Goal: Complete application form: Complete application form

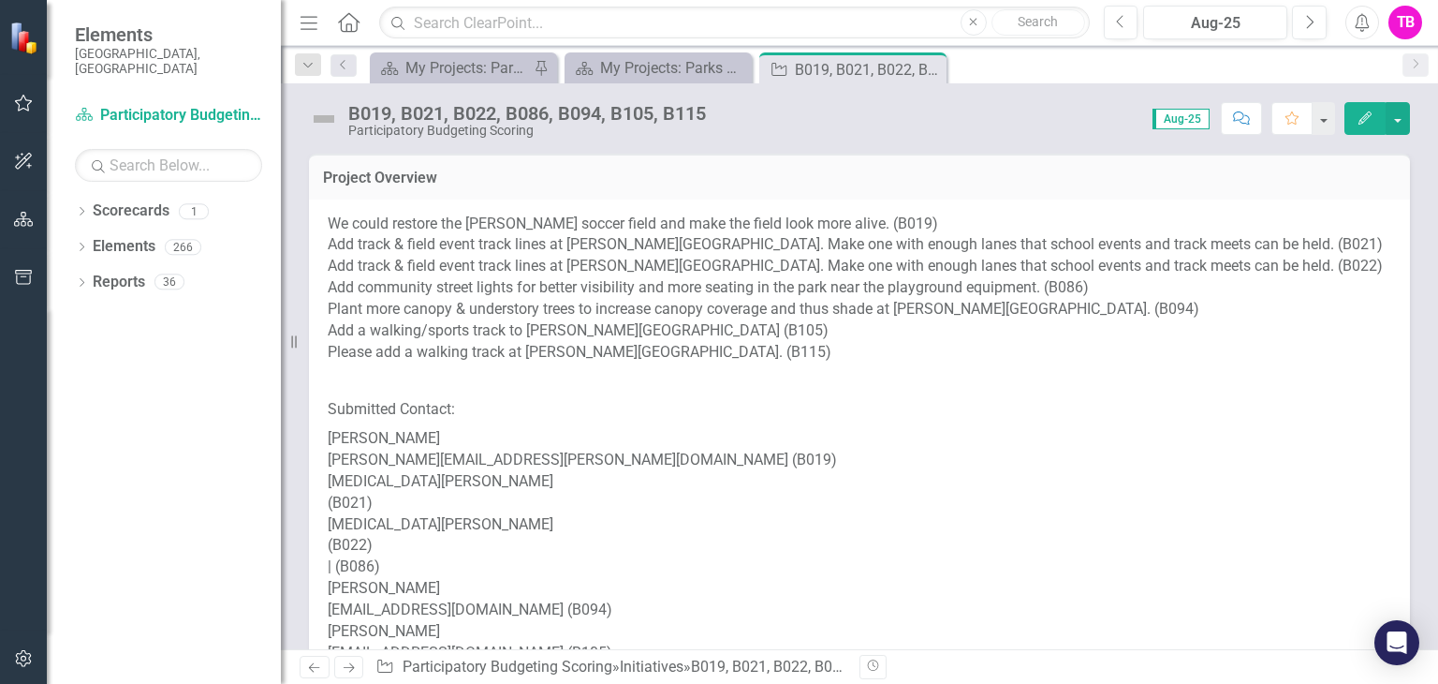
scroll to position [1404, 0]
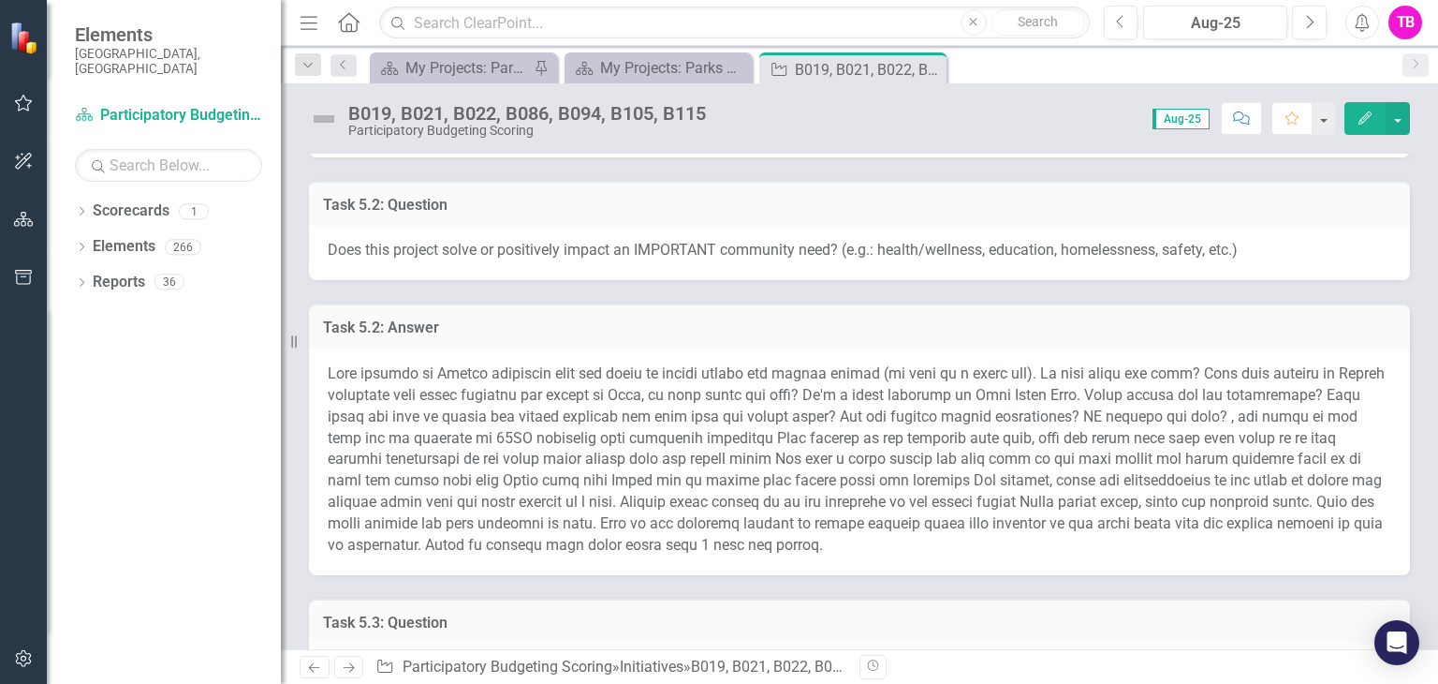
click at [745, 319] on h3 "Task 5.2: Answer" at bounding box center [859, 327] width 1073 height 17
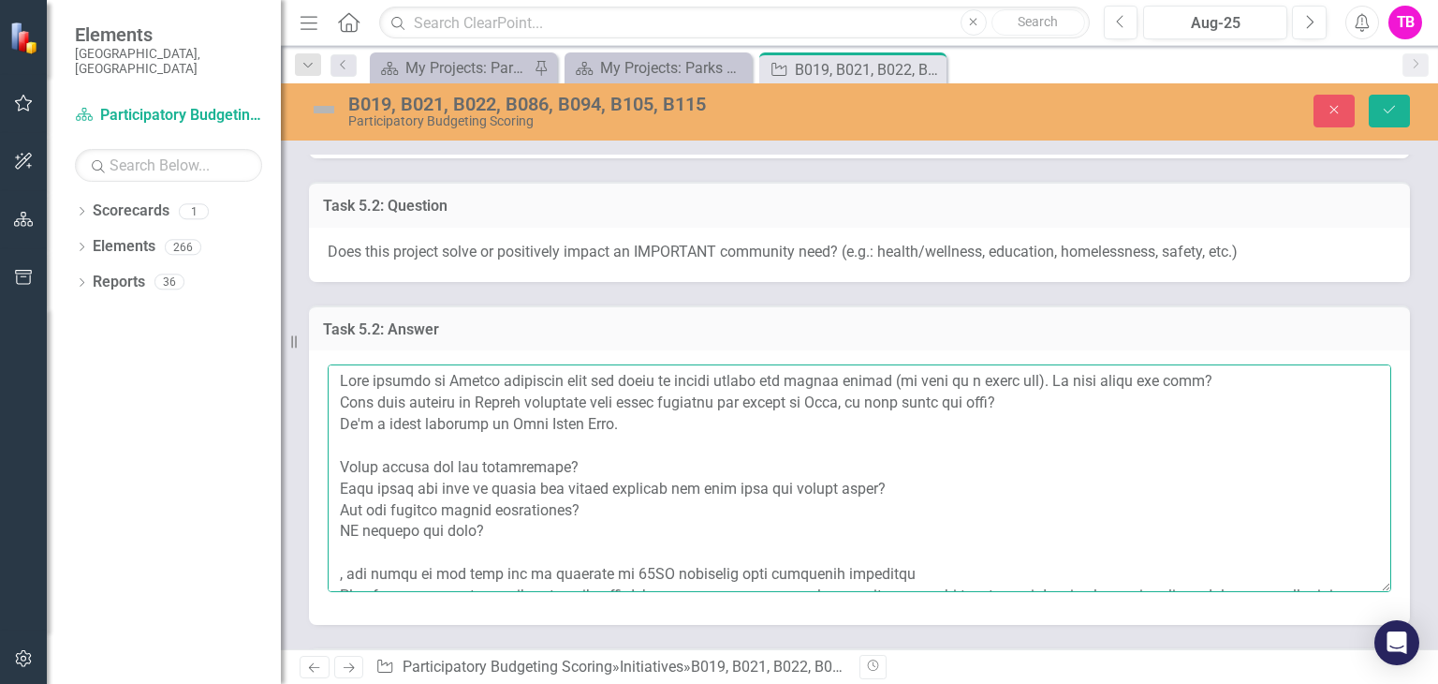
click at [341, 364] on textarea at bounding box center [860, 477] width 1064 height 227
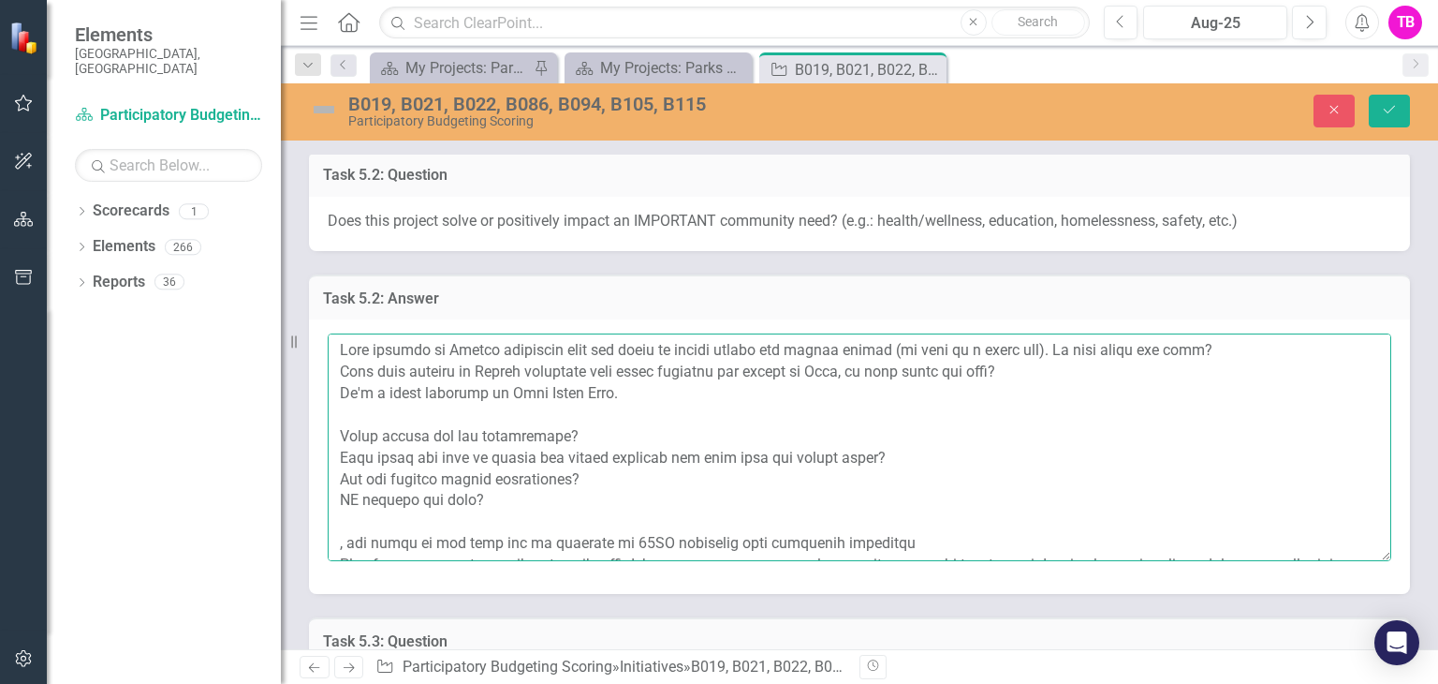
scroll to position [1438, 0]
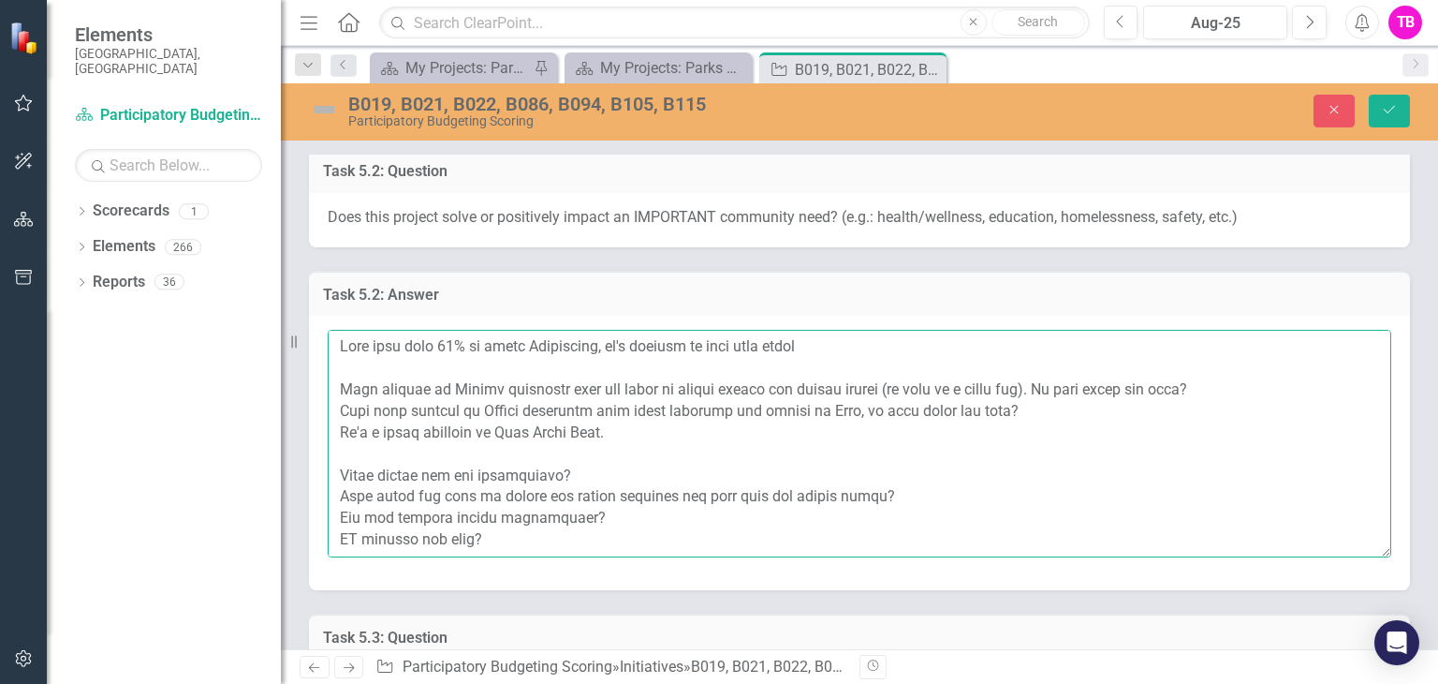
type textarea "With more than 34% of youth Population, it's crucial to keep them engage Some r…"
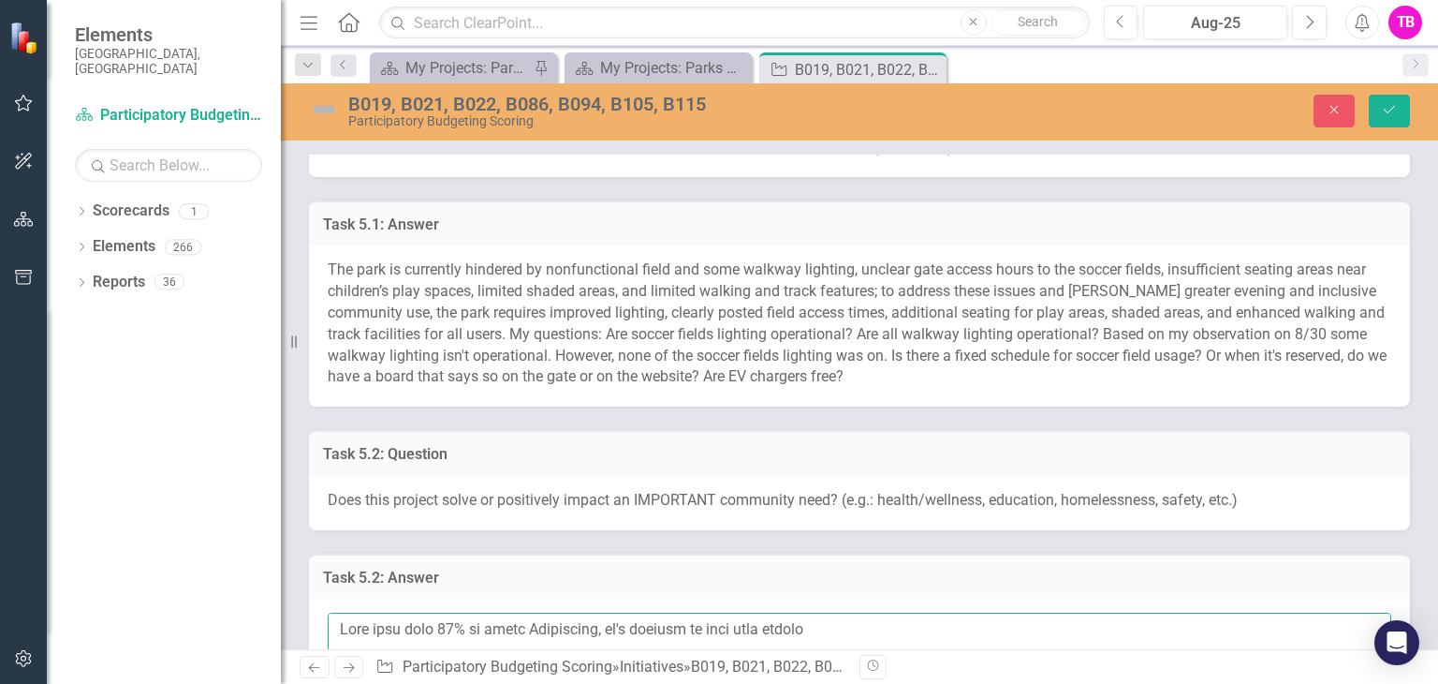
scroll to position [1157, 0]
click at [1386, 116] on button "Save" at bounding box center [1389, 111] width 41 height 33
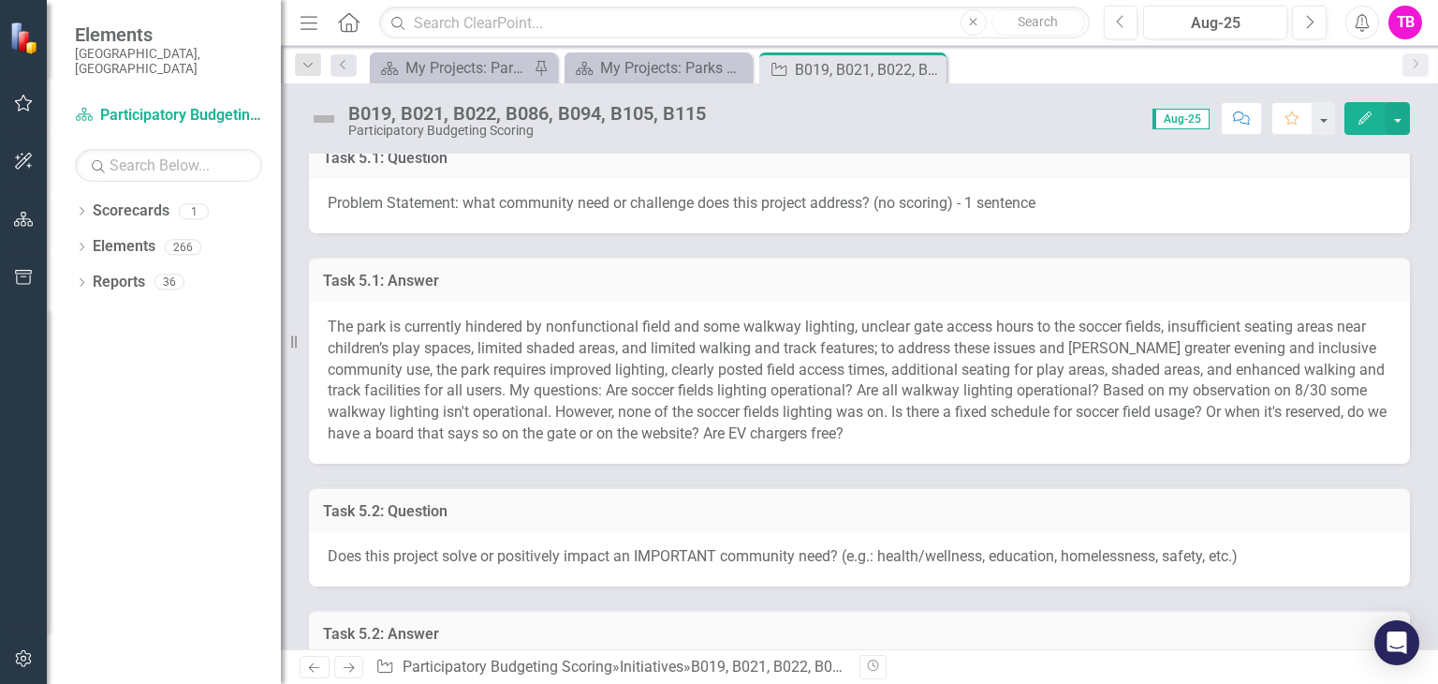
scroll to position [1100, 0]
click at [911, 270] on h3 "Task 5.1: Answer" at bounding box center [859, 278] width 1073 height 17
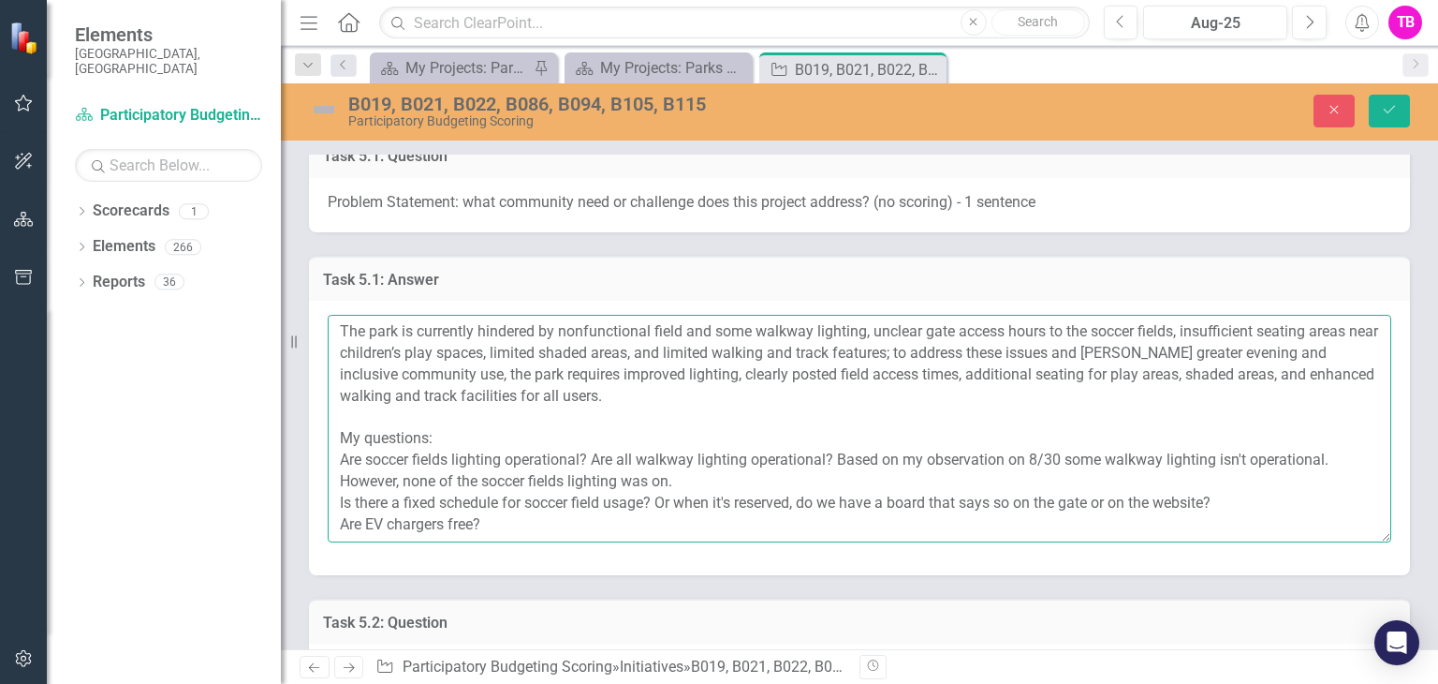
click at [687, 315] on textarea "The park is currently hindered by nonfunctional field and some walkway lighting…" at bounding box center [860, 428] width 1064 height 227
click at [342, 315] on textarea "The park is currently hindered by nonfunctional field lighting and some walkway…" at bounding box center [860, 428] width 1064 height 227
click at [963, 330] on textarea "The park is currently hindered by nonfunctional field lighting and some walkway…" at bounding box center [860, 428] width 1064 height 227
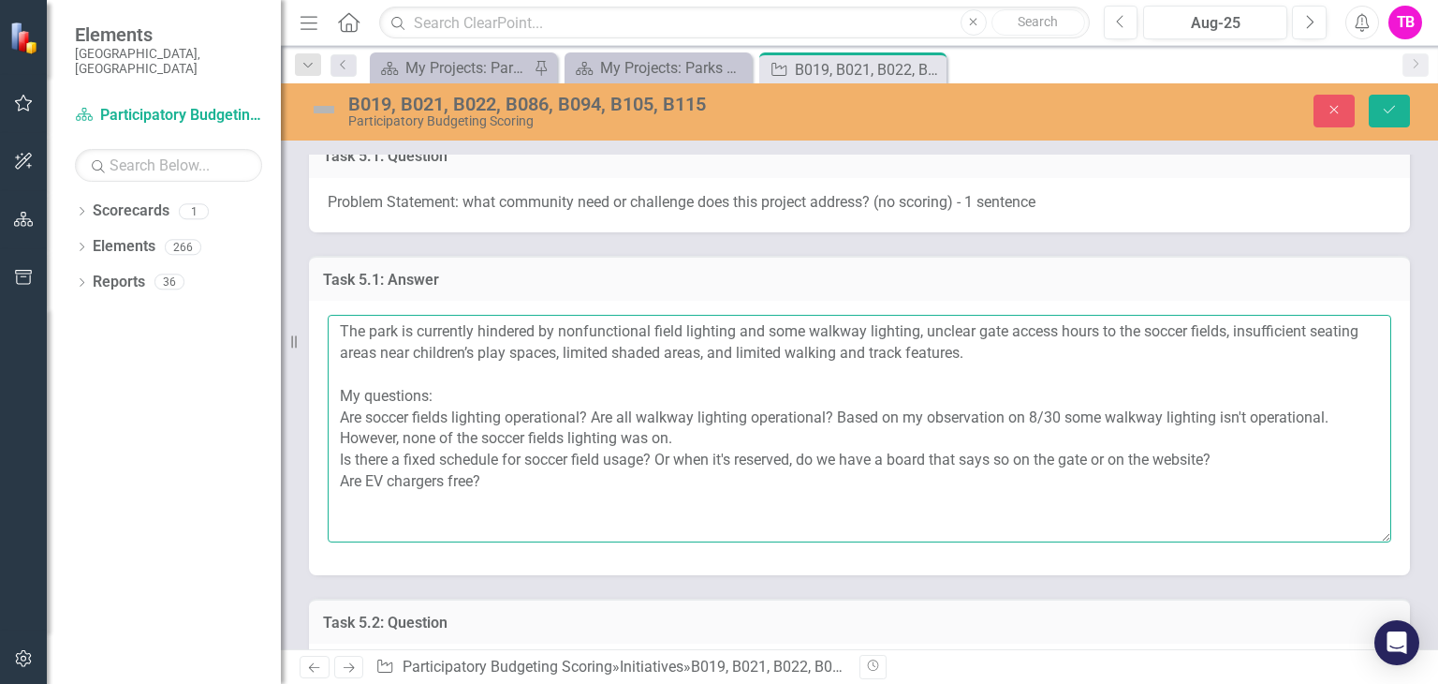
click at [734, 315] on textarea "The park is currently hindered by nonfunctional field lighting and some walkway…" at bounding box center [860, 428] width 1064 height 227
click at [584, 315] on textarea "The park is currently hindered by nonfunctional field lighting, nonfunctional s…" at bounding box center [860, 428] width 1064 height 227
click at [757, 315] on textarea "The park is currently hindered by non-operational field lighting, non-operation…" at bounding box center [860, 428] width 1064 height 227
click at [1075, 315] on textarea "The park is currently hindered by non-operational field lighting, some non-oper…" at bounding box center [860, 428] width 1064 height 227
click at [340, 331] on textarea "The park is currently hindered by non-operational field lighting, some non-oper…" at bounding box center [860, 428] width 1064 height 227
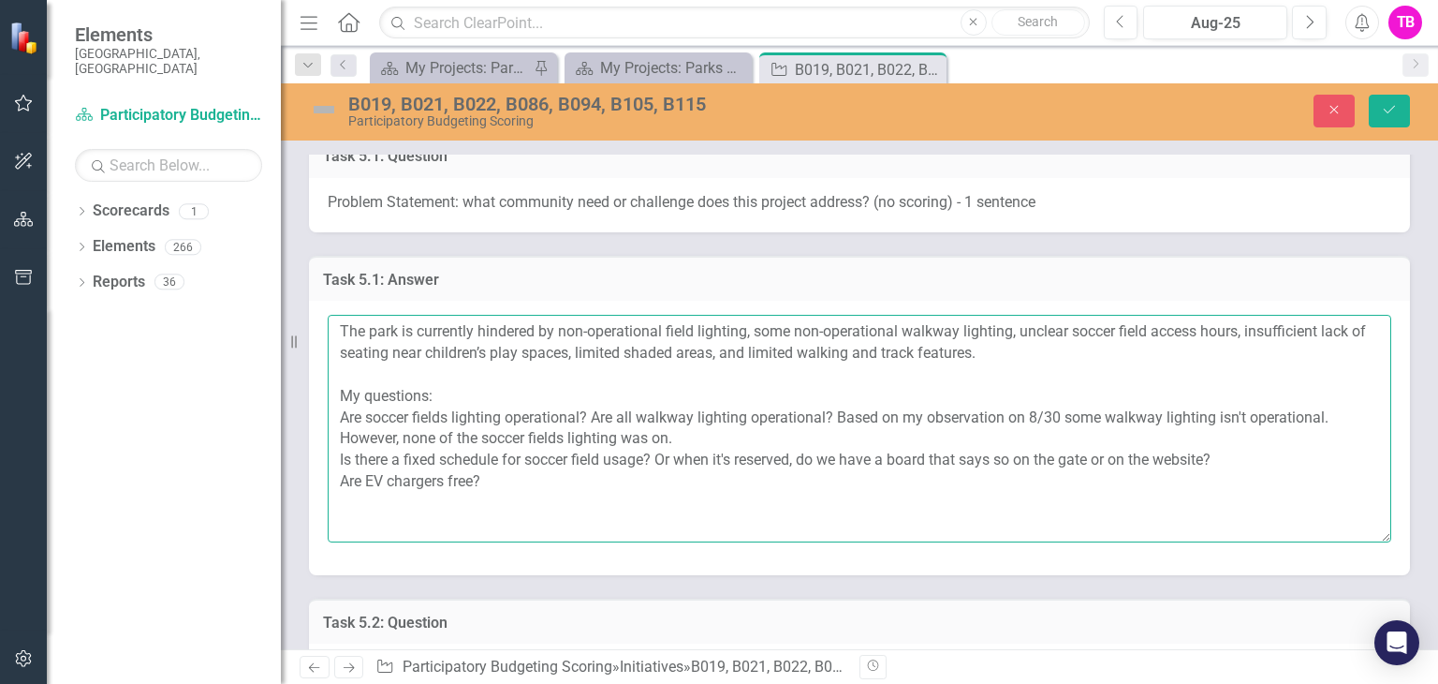
click at [531, 331] on textarea "The park is currently hindered by non-operational field lighting, some non-oper…" at bounding box center [860, 428] width 1064 height 227
click at [1327, 315] on textarea "The park is currently hindered by non-operational field lighting, some non-oper…" at bounding box center [860, 428] width 1064 height 227
click at [744, 330] on textarea "The park is currently hindered by non-operational field lighting, some non-oper…" at bounding box center [860, 428] width 1064 height 227
click at [1065, 328] on textarea "The park is currently hindered by non-operational field lighting, some non-oper…" at bounding box center [860, 428] width 1064 height 227
click at [593, 393] on textarea "The park is currently hindered by non-operational field lighting, some non-oper…" at bounding box center [860, 428] width 1064 height 227
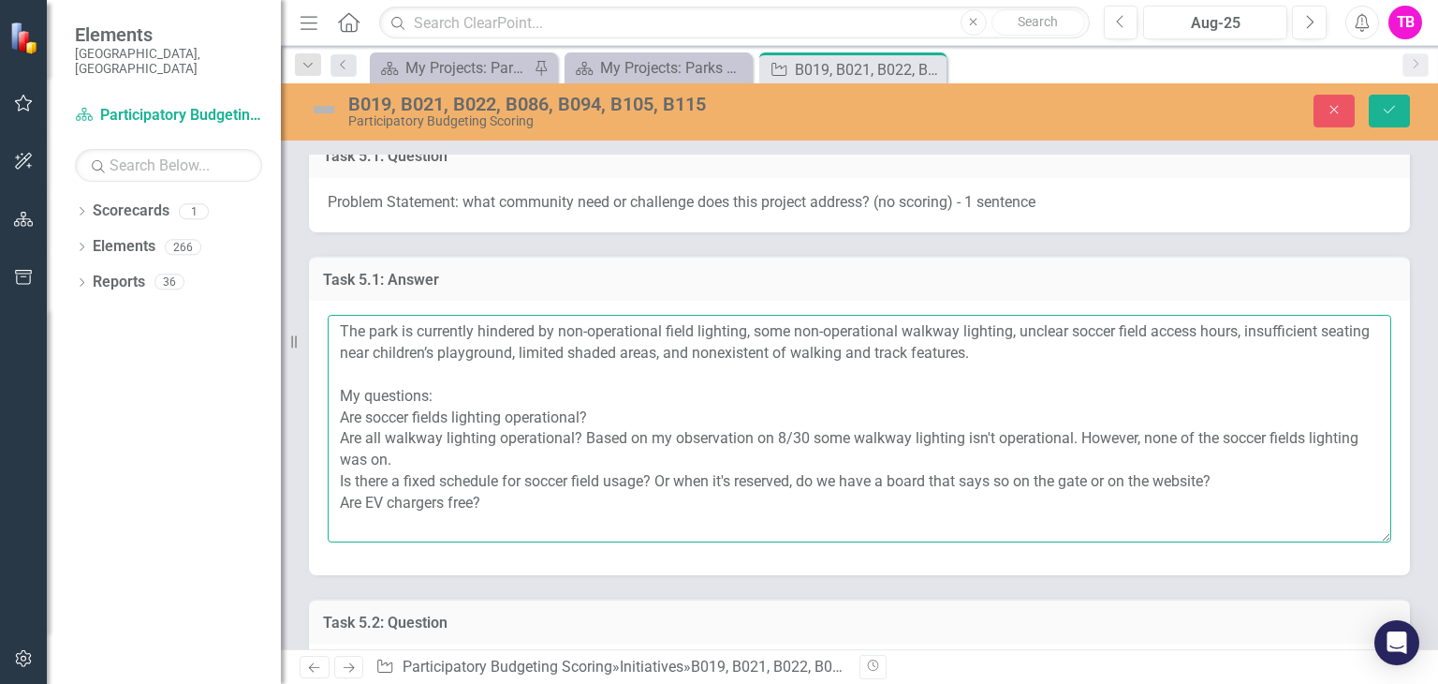
click at [997, 419] on textarea "The park is currently hindered by non-operational field lighting, some non-oper…" at bounding box center [860, 428] width 1064 height 227
click at [1073, 450] on textarea "The park is currently hindered by non-operational field lighting, some non-oper…" at bounding box center [860, 428] width 1064 height 227
click at [1002, 416] on textarea "The park is currently hindered by non-operational field lighting, some non-oper…" at bounding box center [860, 428] width 1064 height 227
click at [1095, 420] on textarea "The park is currently hindered by non-operational field lighting, some non-oper…" at bounding box center [860, 428] width 1064 height 227
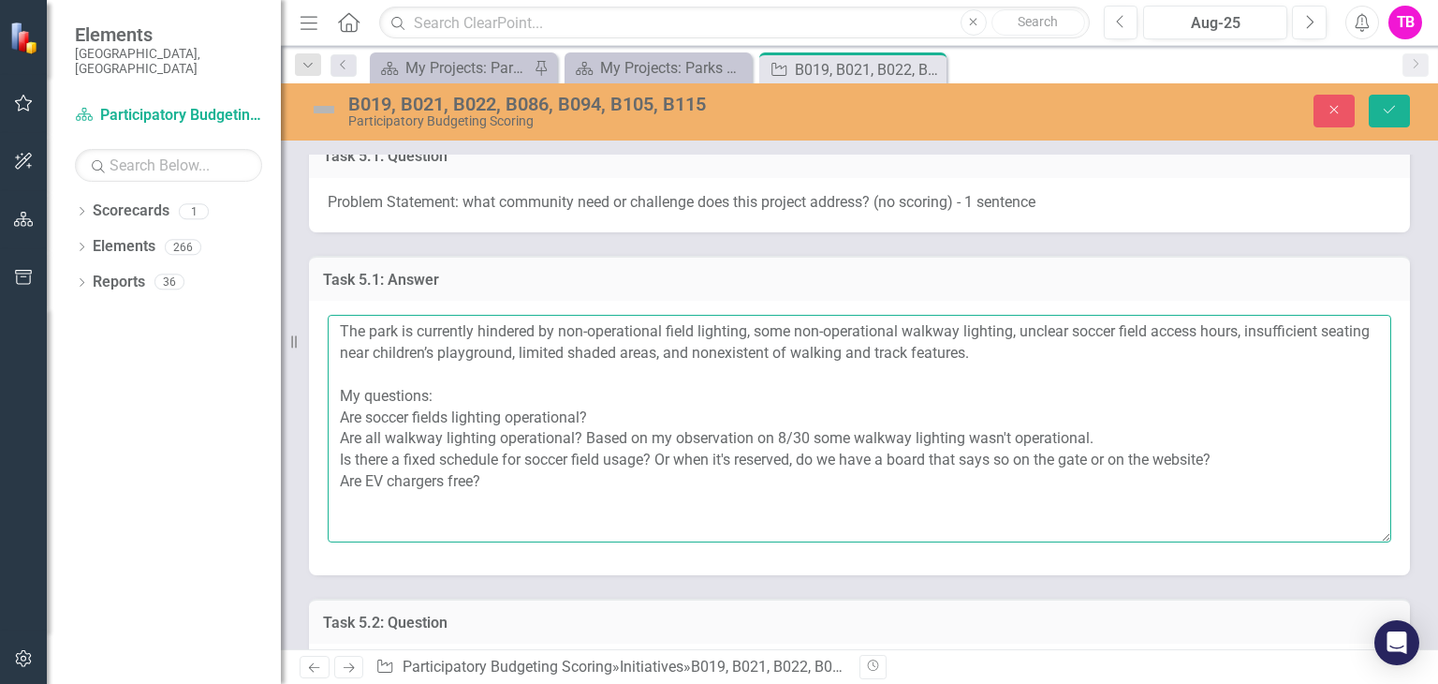
click at [893, 436] on textarea "The park is currently hindered by non-operational field lighting, some non-oper…" at bounding box center [860, 428] width 1064 height 227
click at [811, 438] on textarea "The park is currently hindered by non-operational field lighting, some non-oper…" at bounding box center [860, 428] width 1064 height 227
click at [658, 433] on textarea "The park is currently hindered by non-operational field lighting, some non-oper…" at bounding box center [860, 428] width 1064 height 227
click at [571, 477] on textarea "The park is currently hindered by non-operational field lighting, some non-oper…" at bounding box center [860, 428] width 1064 height 227
click at [591, 485] on textarea "The park is currently hindered by non-operational field lighting, some non-oper…" at bounding box center [860, 428] width 1064 height 227
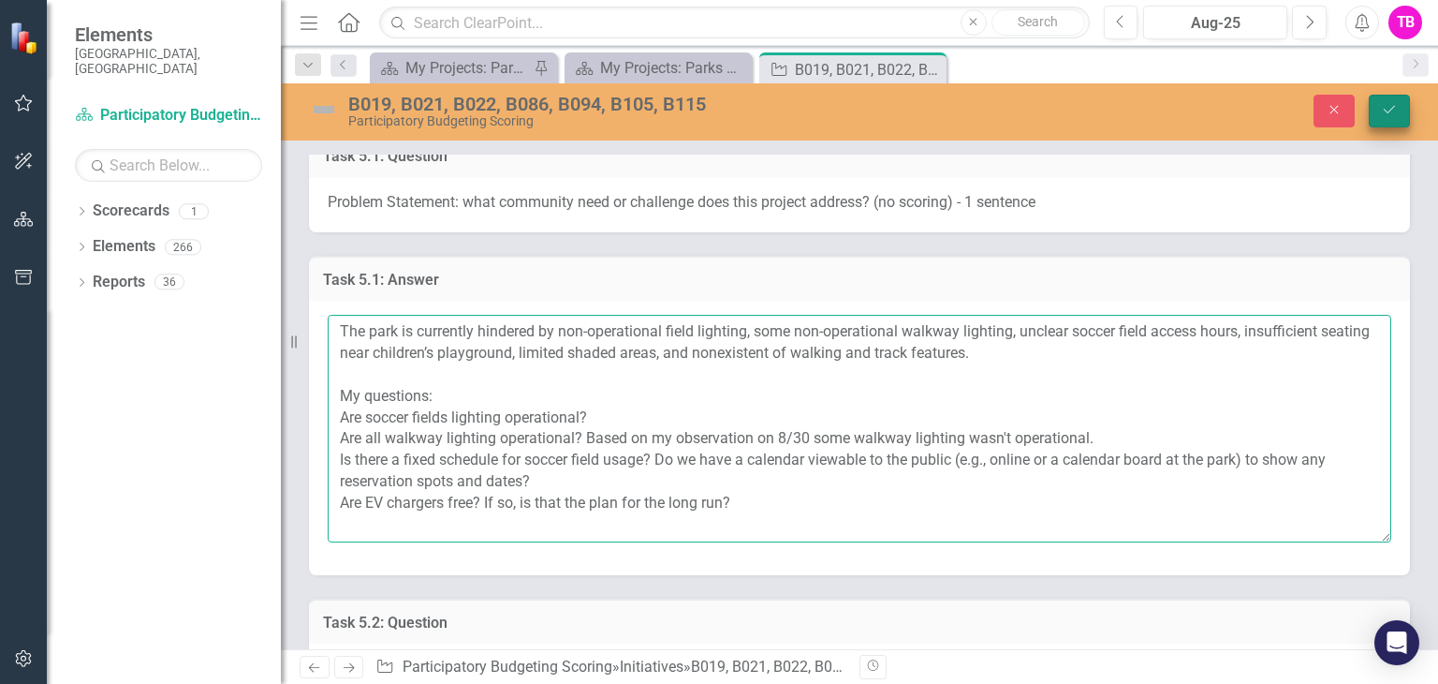
type textarea "The park is currently hindered by non-operational field lighting, some non-oper…"
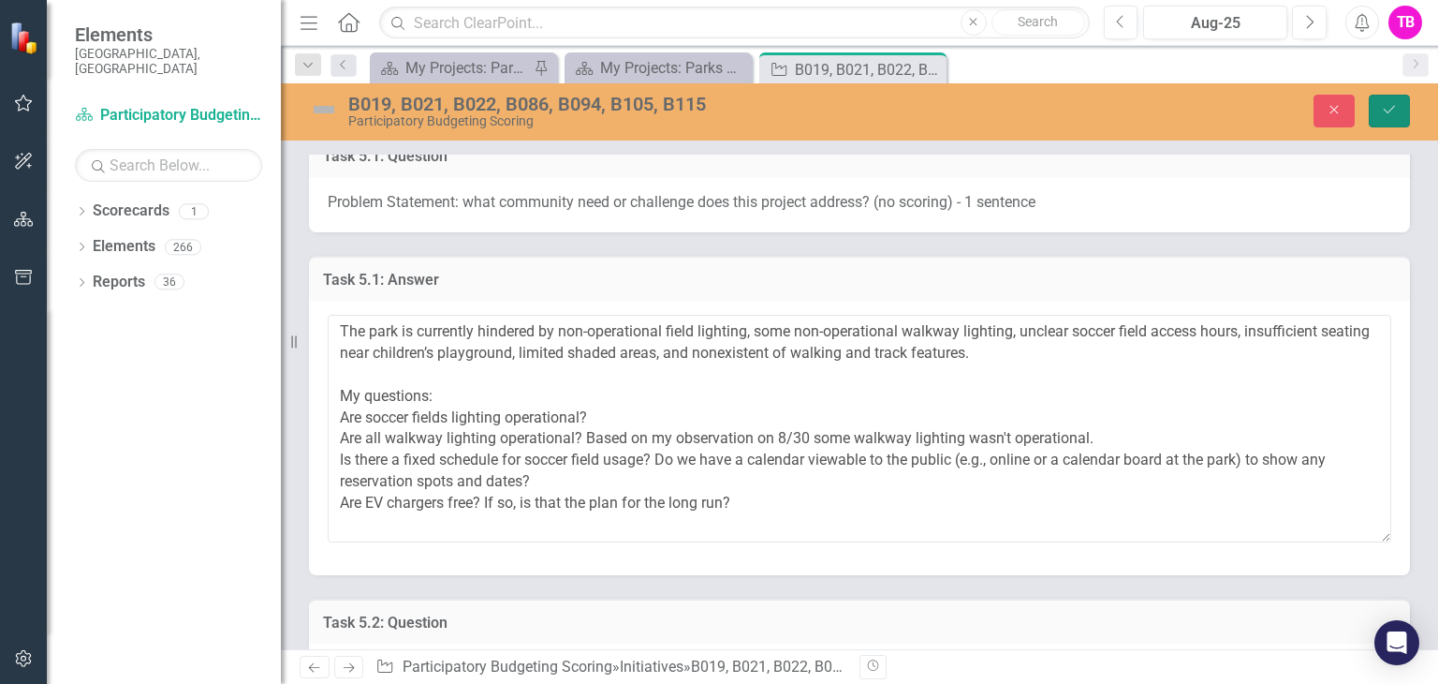
click at [1387, 110] on icon "Save" at bounding box center [1389, 109] width 17 height 13
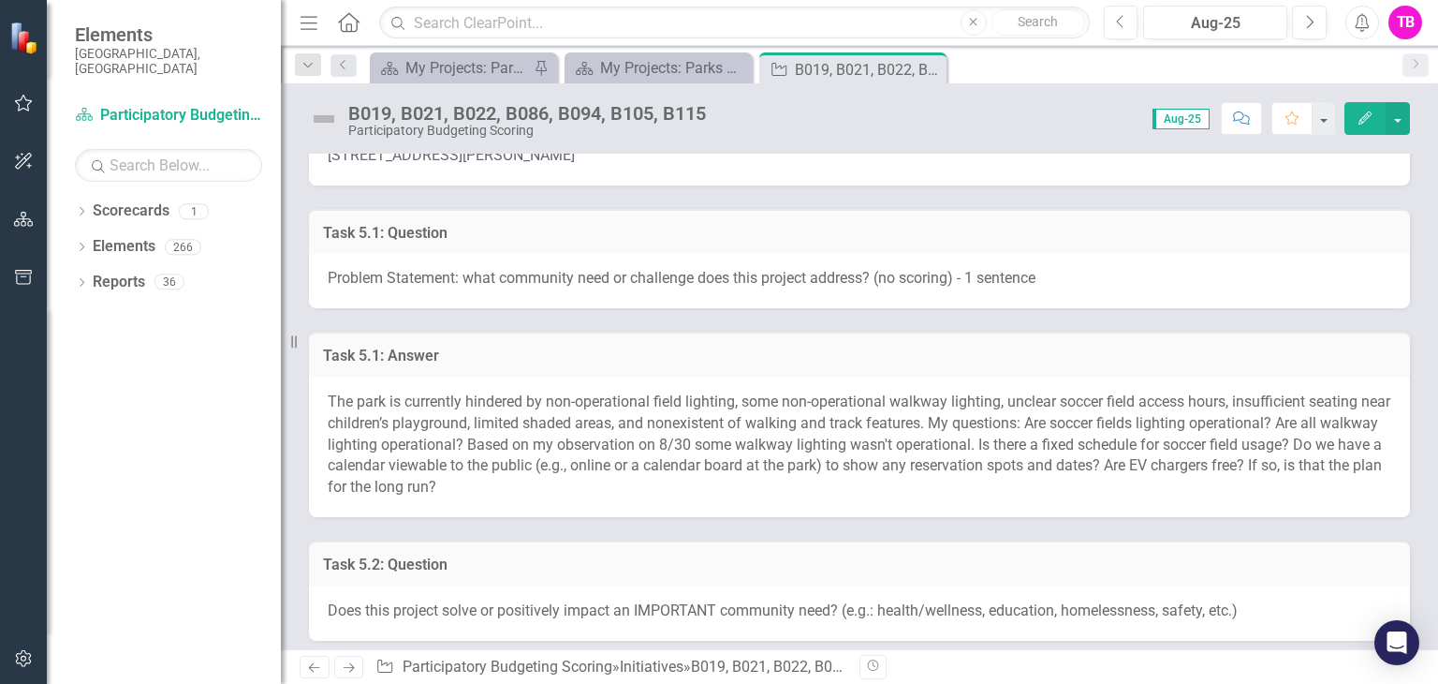
scroll to position [1025, 0]
drag, startPoint x: 961, startPoint y: 401, endPoint x: 919, endPoint y: 364, distance: 55.8
click at [919, 375] on div "The park is currently hindered by non-operational field lighting, some non-oper…" at bounding box center [859, 445] width 1101 height 140
click at [892, 345] on h3 "Task 5.1: Answer" at bounding box center [859, 353] width 1073 height 17
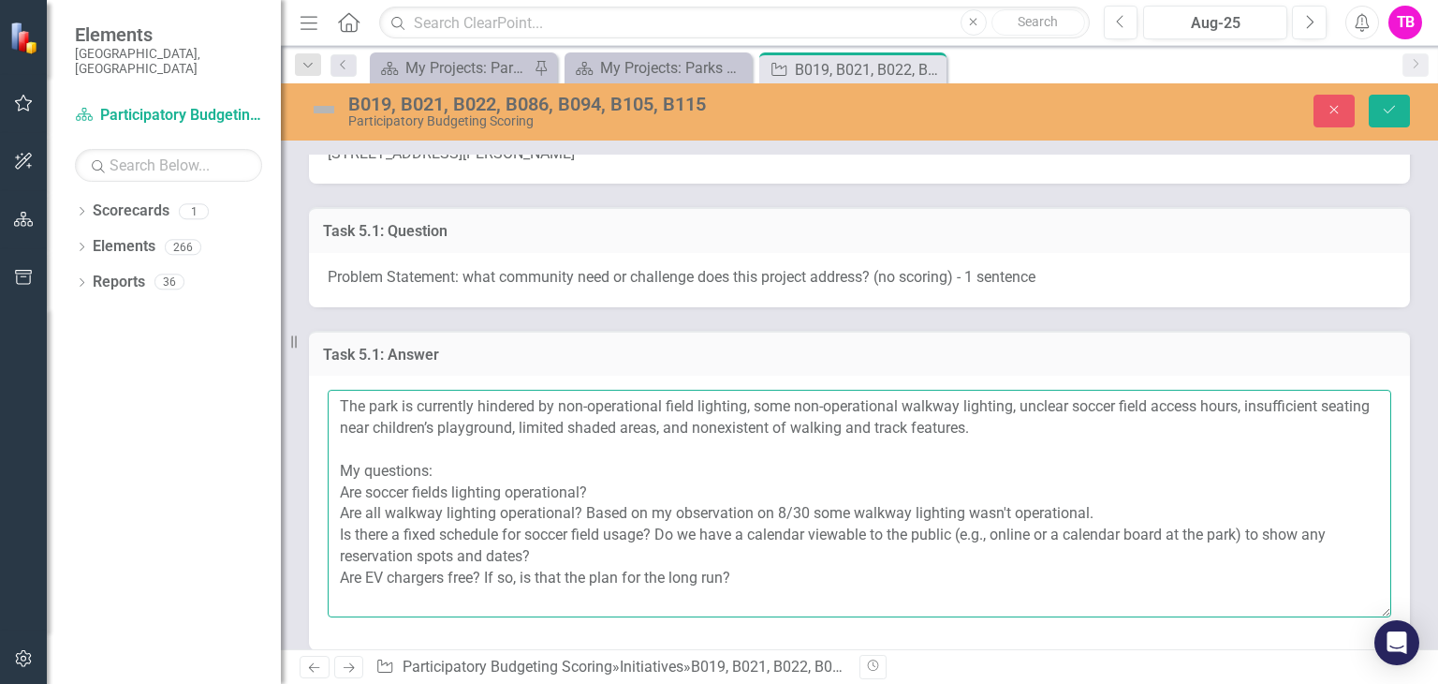
click at [1040, 418] on textarea "The park is currently hindered by non-operational field lighting, some non-oper…" at bounding box center [860, 503] width 1064 height 227
click at [1033, 407] on textarea "The park is currently hindered by non-operational field lighting, some non-oper…" at bounding box center [860, 503] width 1064 height 227
click at [1070, 413] on textarea "The park is currently hindered by non-operational field lighting, some non-oper…" at bounding box center [860, 503] width 1064 height 227
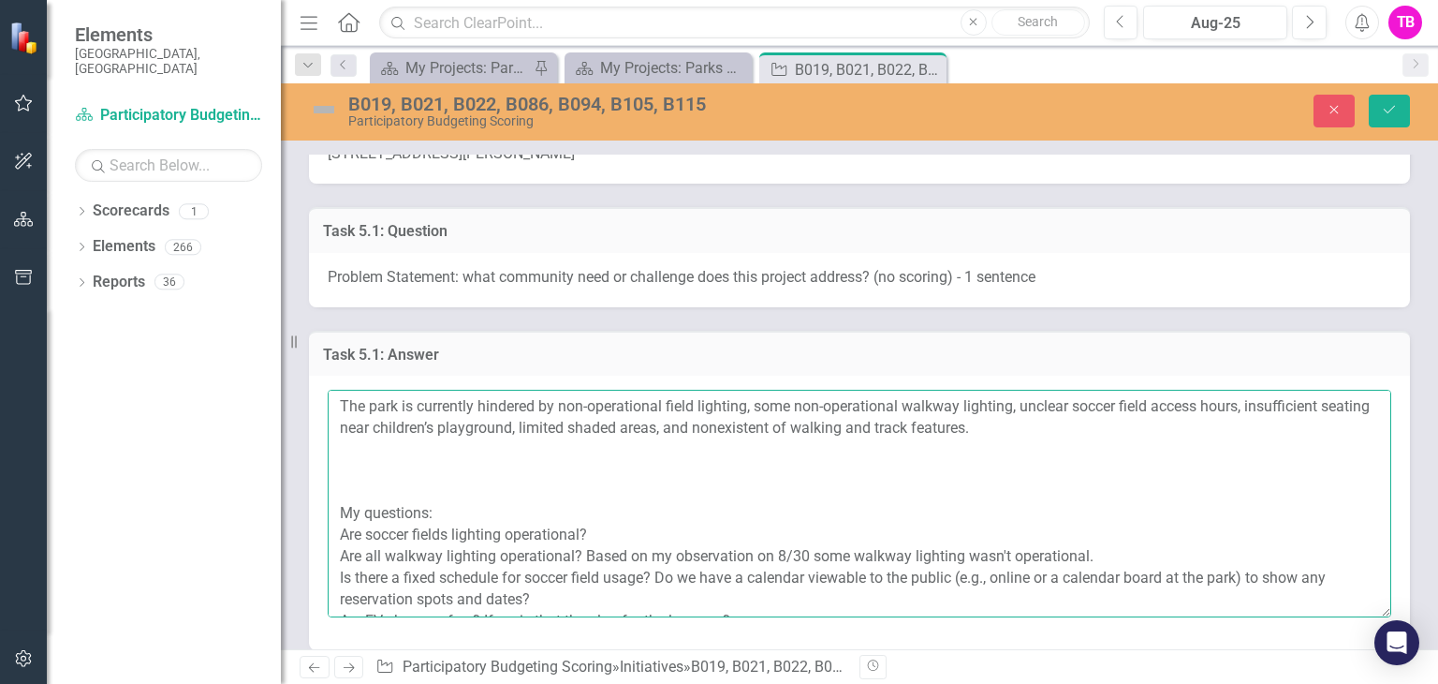
paste textarea "The park currently faces significant challenges due to non-operational field an…"
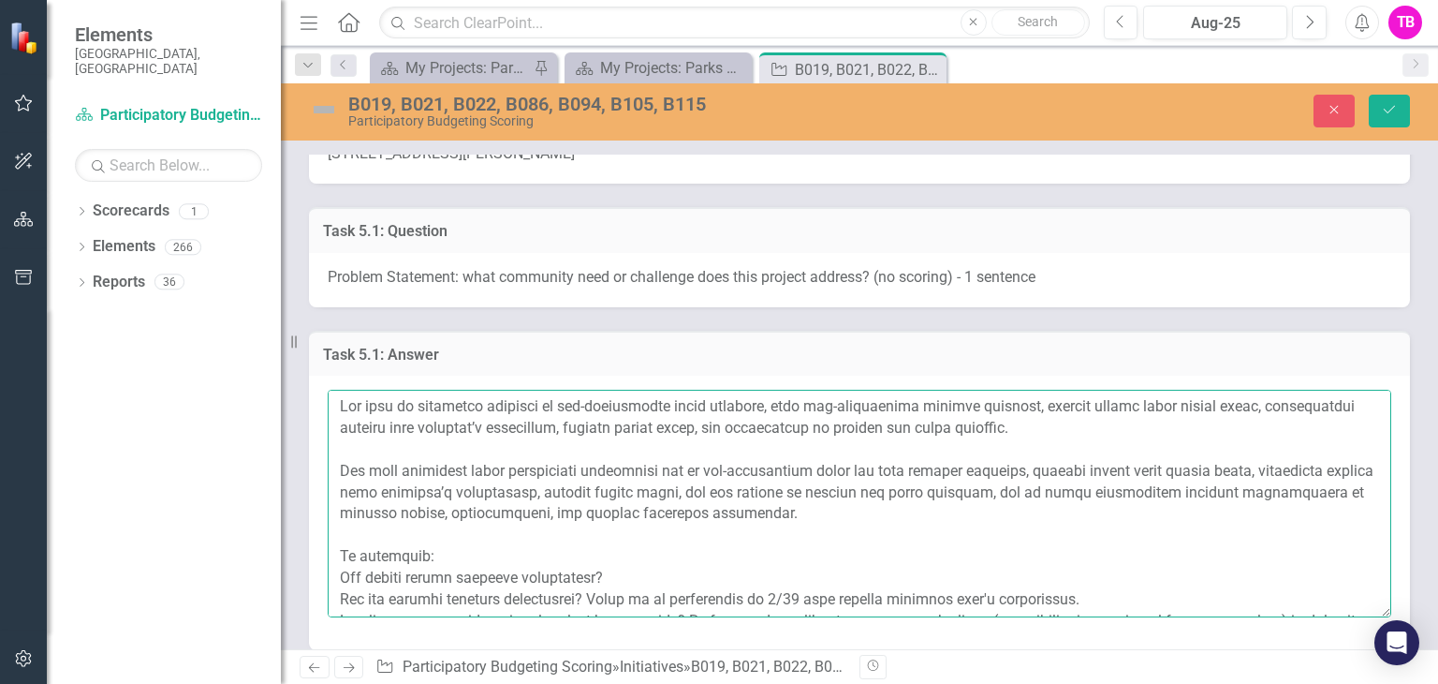
click at [700, 390] on textarea at bounding box center [860, 503] width 1064 height 227
click at [510, 403] on textarea at bounding box center [860, 503] width 1064 height 227
drag, startPoint x: 1015, startPoint y: 489, endPoint x: 1031, endPoint y: 473, distance: 22.5
click at [1031, 473] on textarea at bounding box center [860, 503] width 1064 height 227
click at [1005, 395] on textarea at bounding box center [860, 503] width 1064 height 227
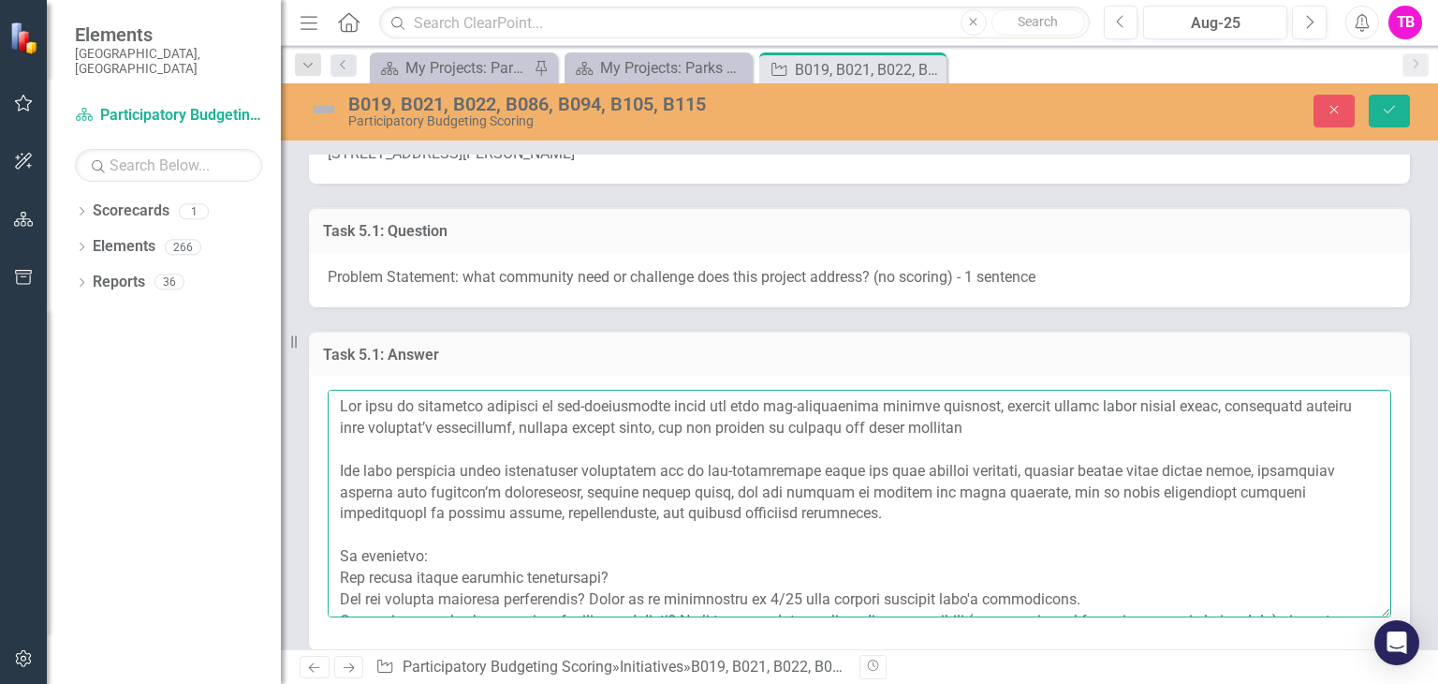
paste textarea ", all of which necessitate targeted improvements to enhance safety, accessibili…"
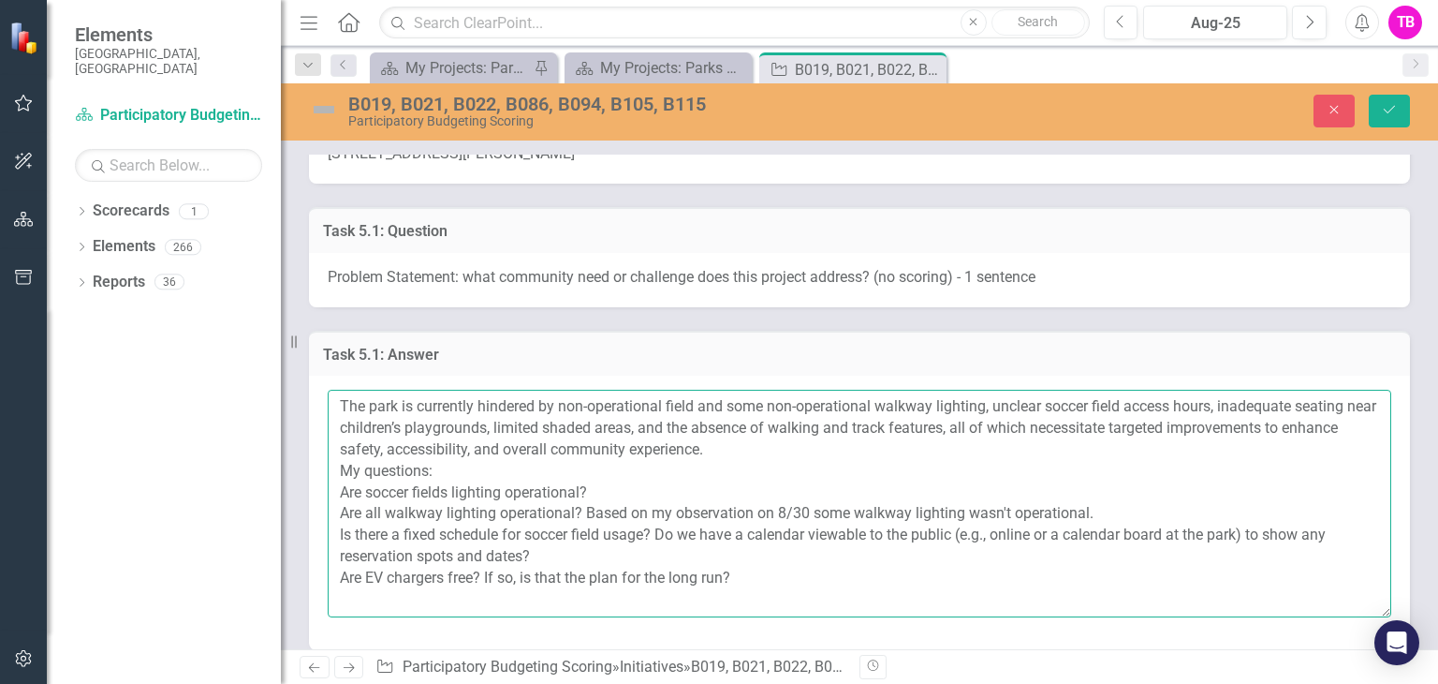
type textarea "The park is currently hindered by non-operational field and some non-operationa…"
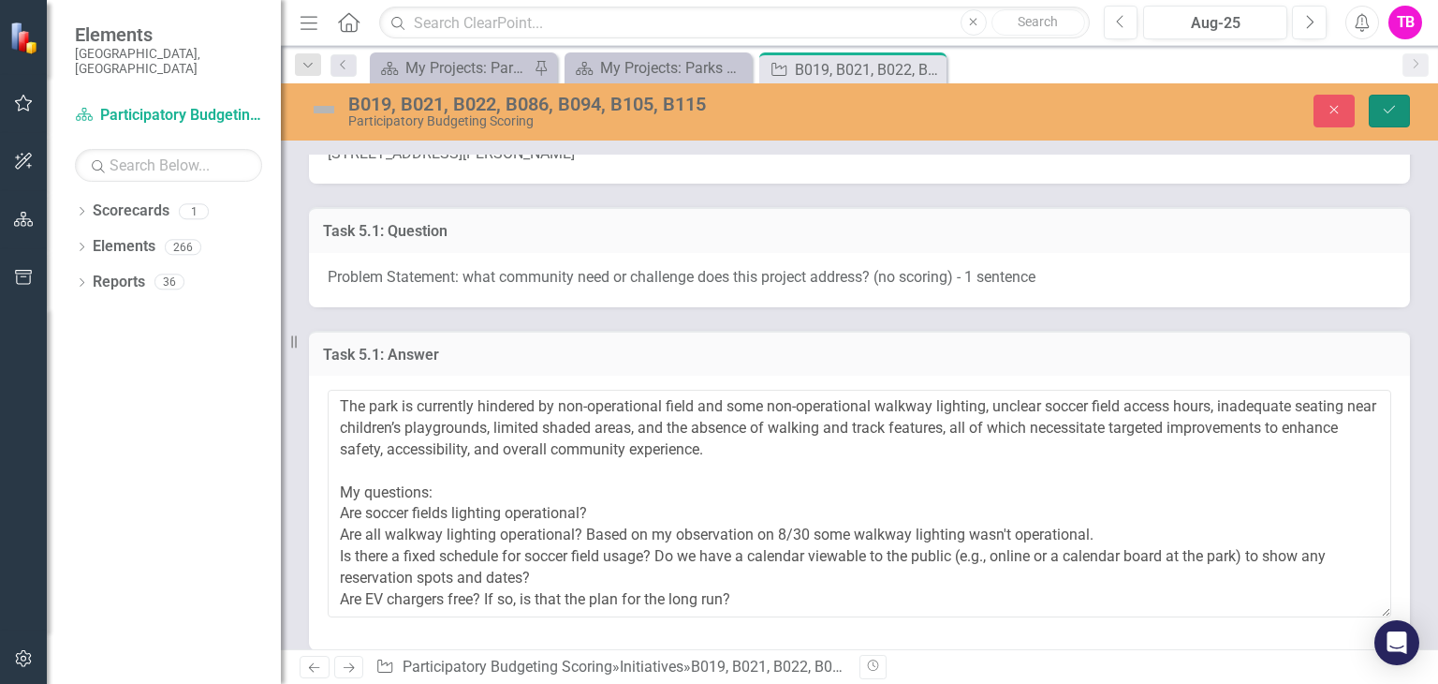
click at [1388, 109] on icon "Save" at bounding box center [1389, 109] width 17 height 13
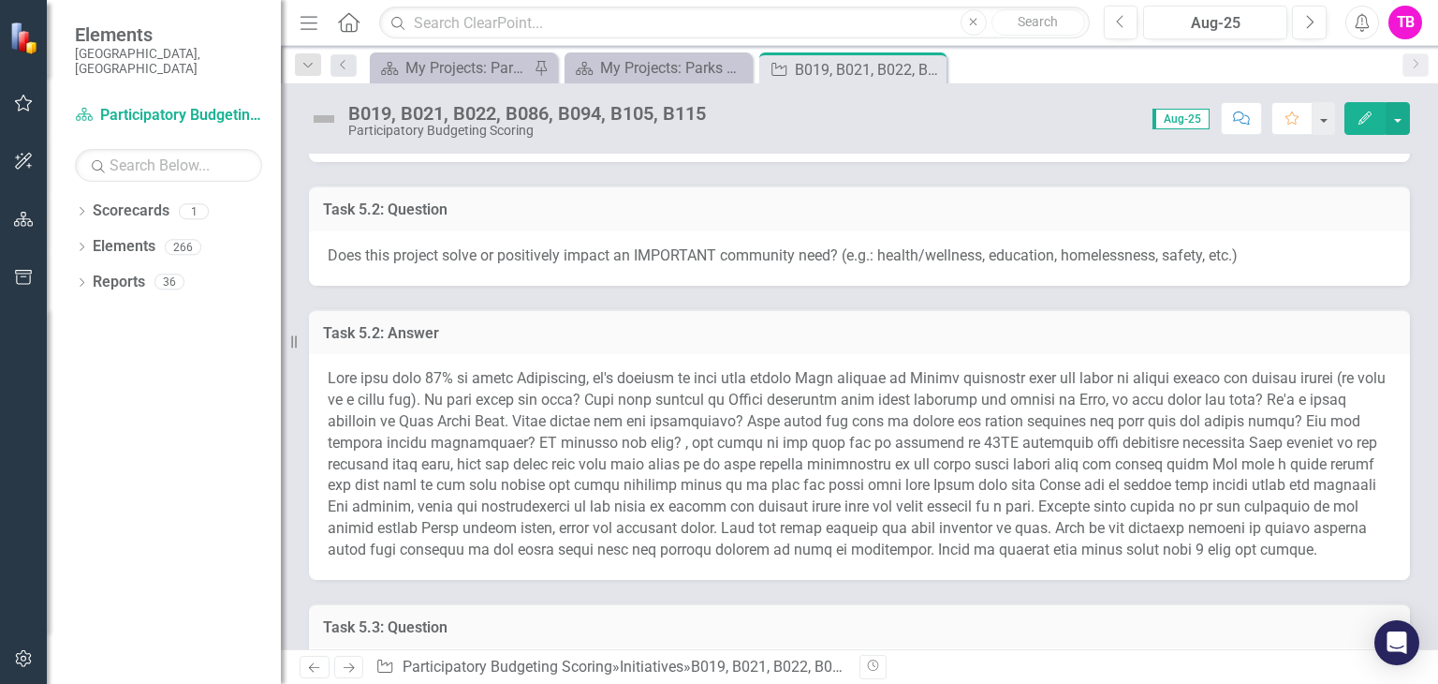
scroll to position [1378, 0]
click at [597, 324] on h3 "Task 5.2: Answer" at bounding box center [859, 332] width 1073 height 17
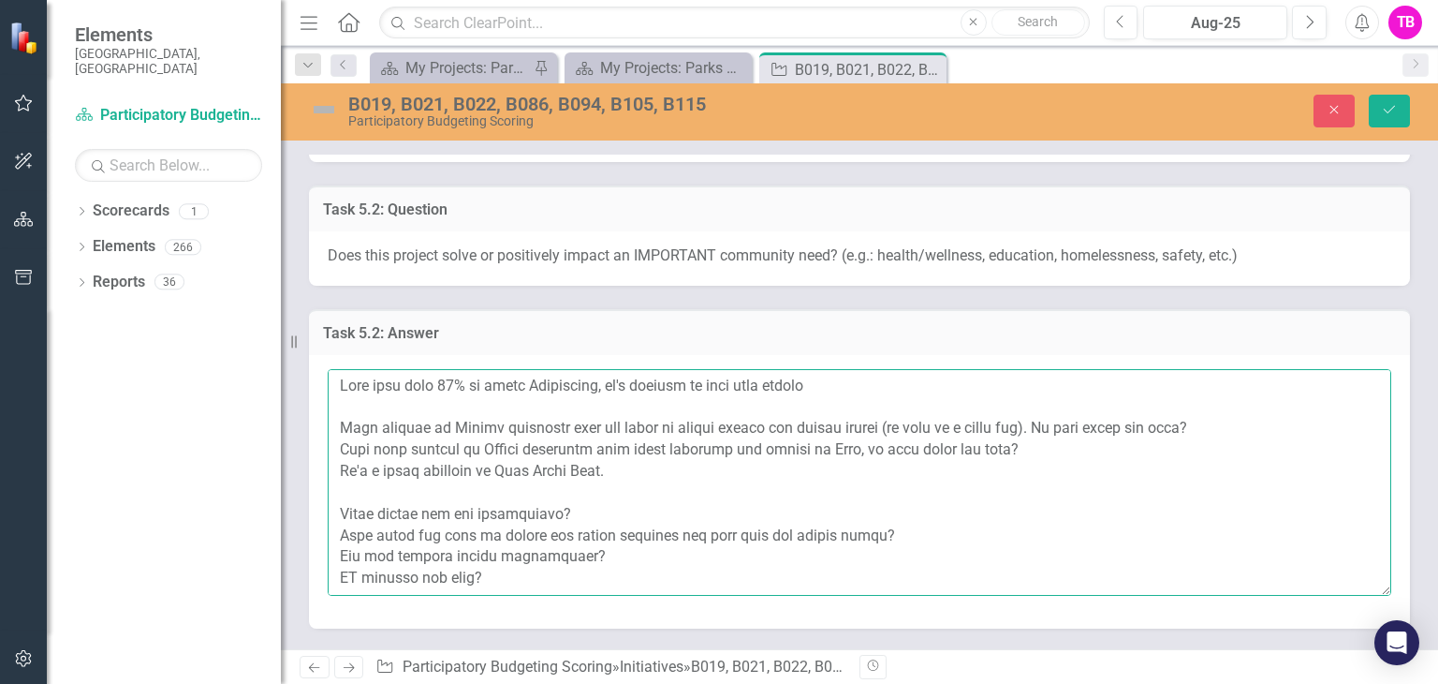
click at [339, 369] on textarea at bounding box center [860, 482] width 1064 height 227
click at [418, 369] on textarea at bounding box center [860, 482] width 1064 height 227
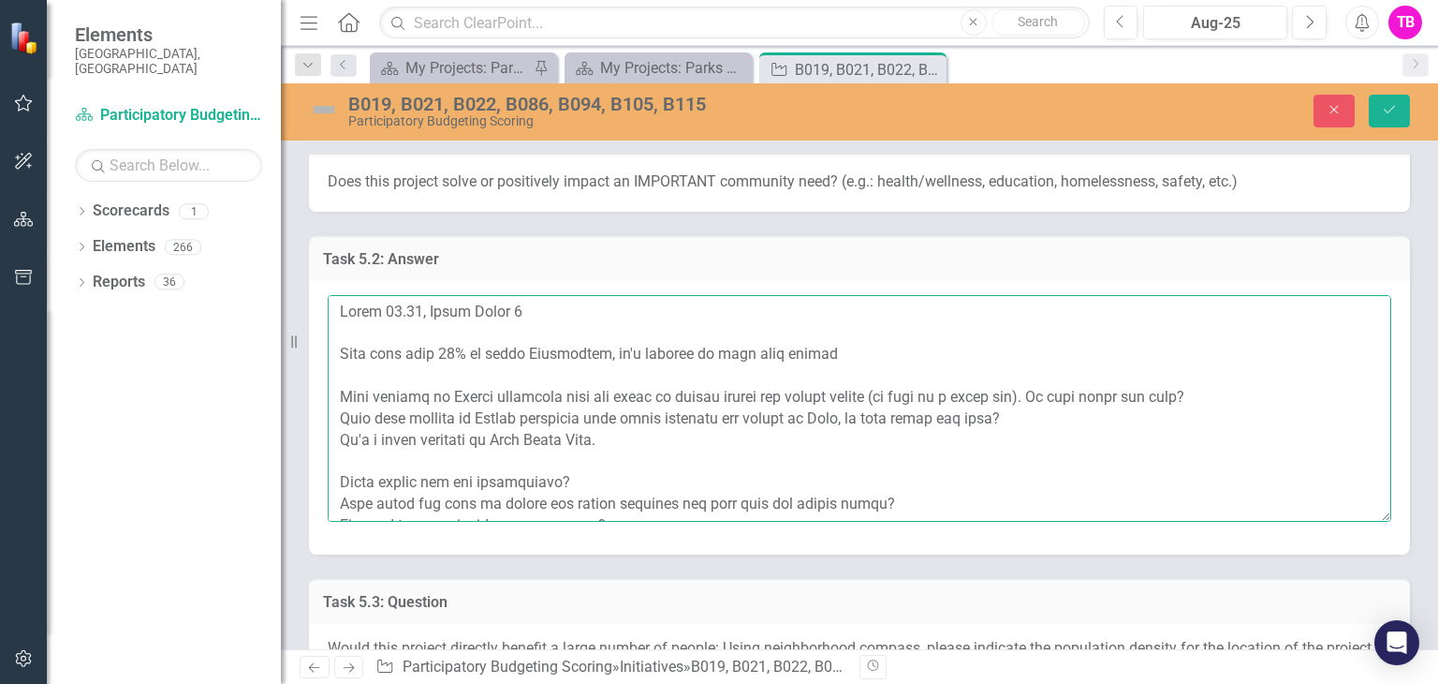
scroll to position [1447, 0]
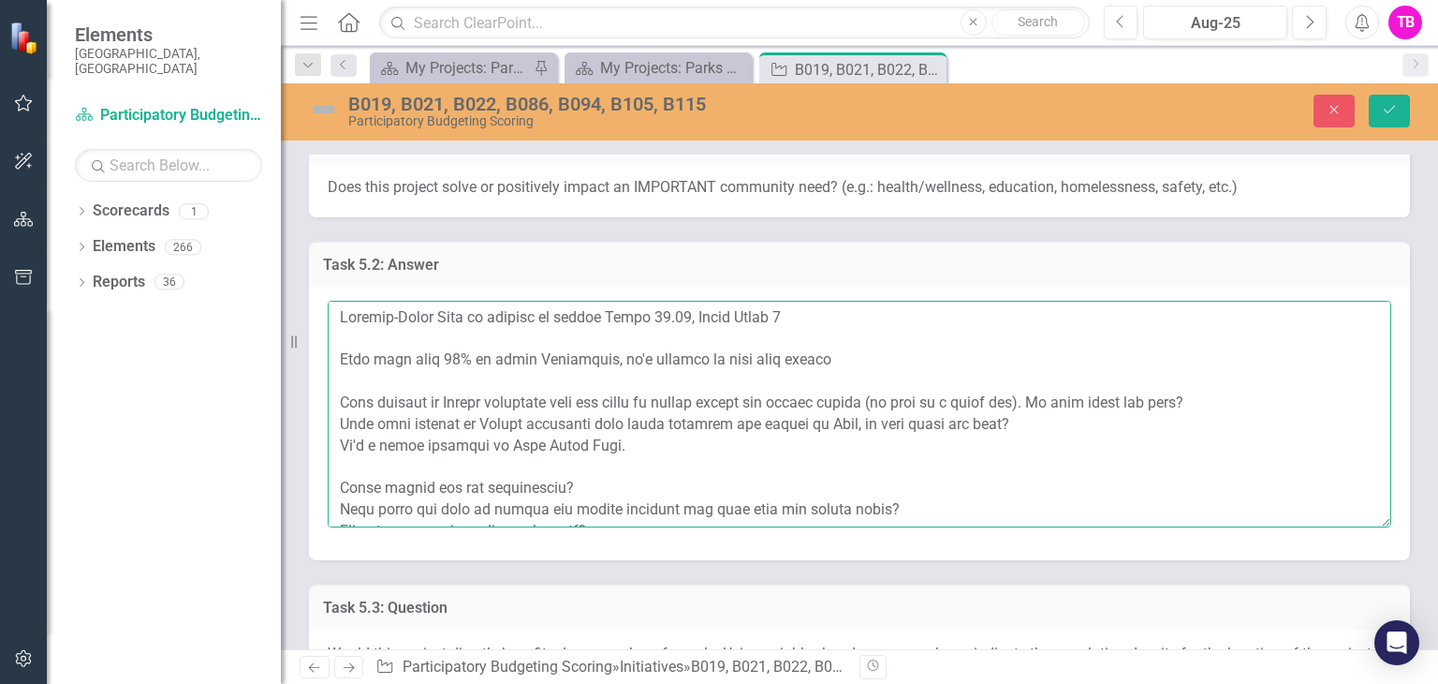
click at [932, 301] on textarea at bounding box center [860, 414] width 1064 height 227
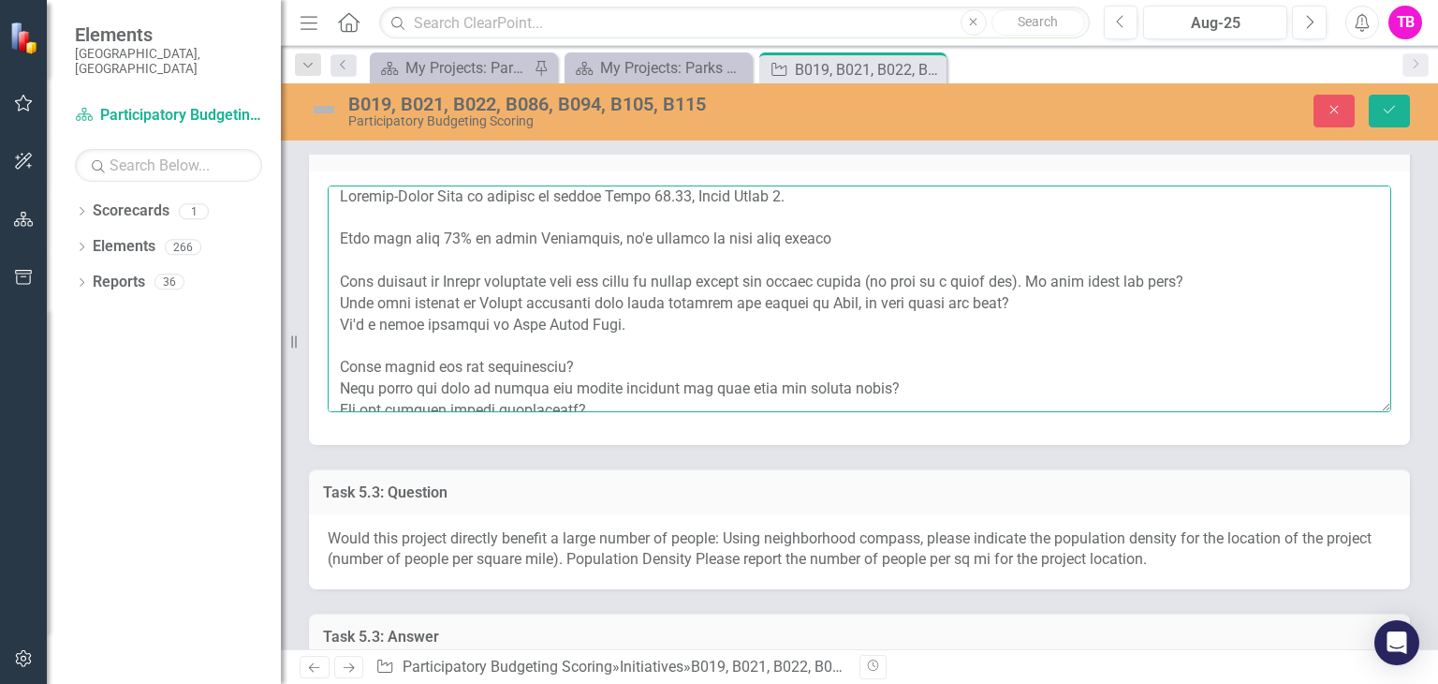
scroll to position [0, 0]
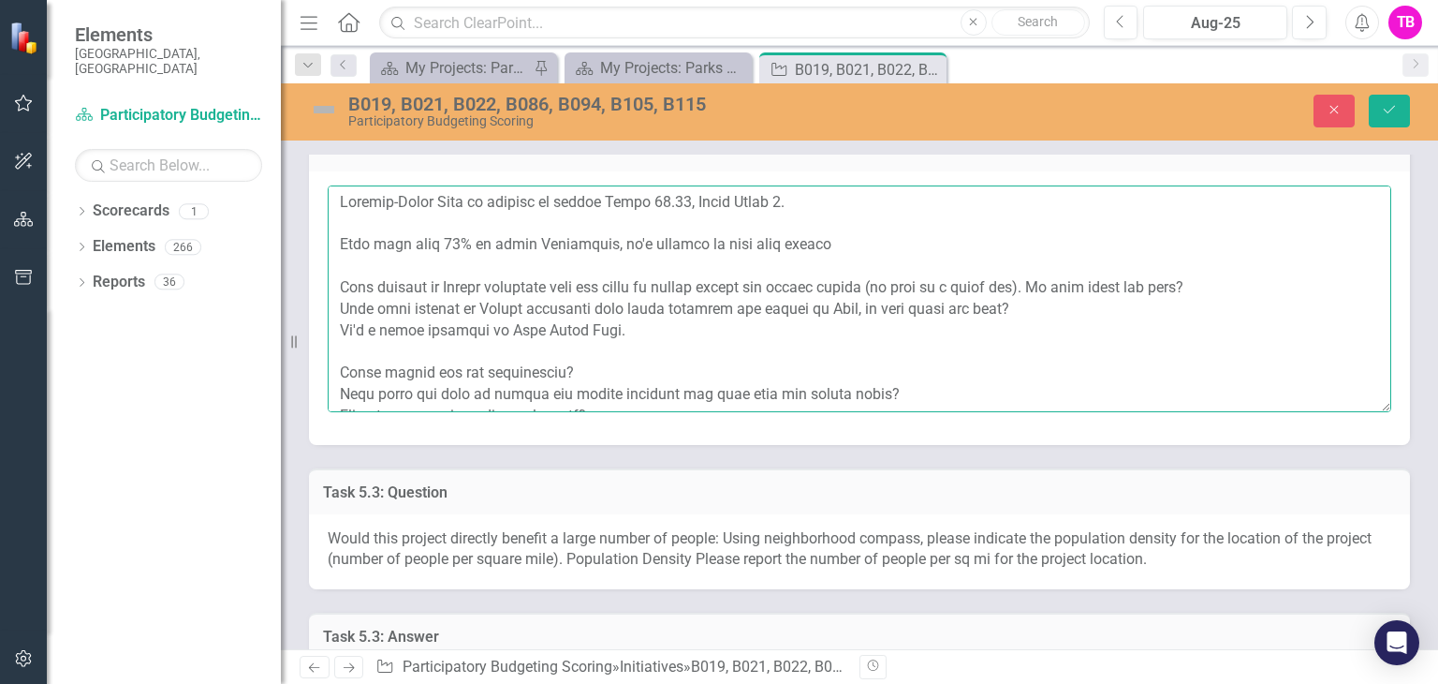
click at [459, 224] on textarea at bounding box center [860, 298] width 1064 height 227
click at [375, 222] on textarea at bounding box center [860, 298] width 1064 height 227
click at [555, 225] on textarea at bounding box center [860, 298] width 1064 height 227
click at [338, 219] on textarea at bounding box center [860, 298] width 1064 height 227
click at [563, 225] on textarea at bounding box center [860, 298] width 1064 height 227
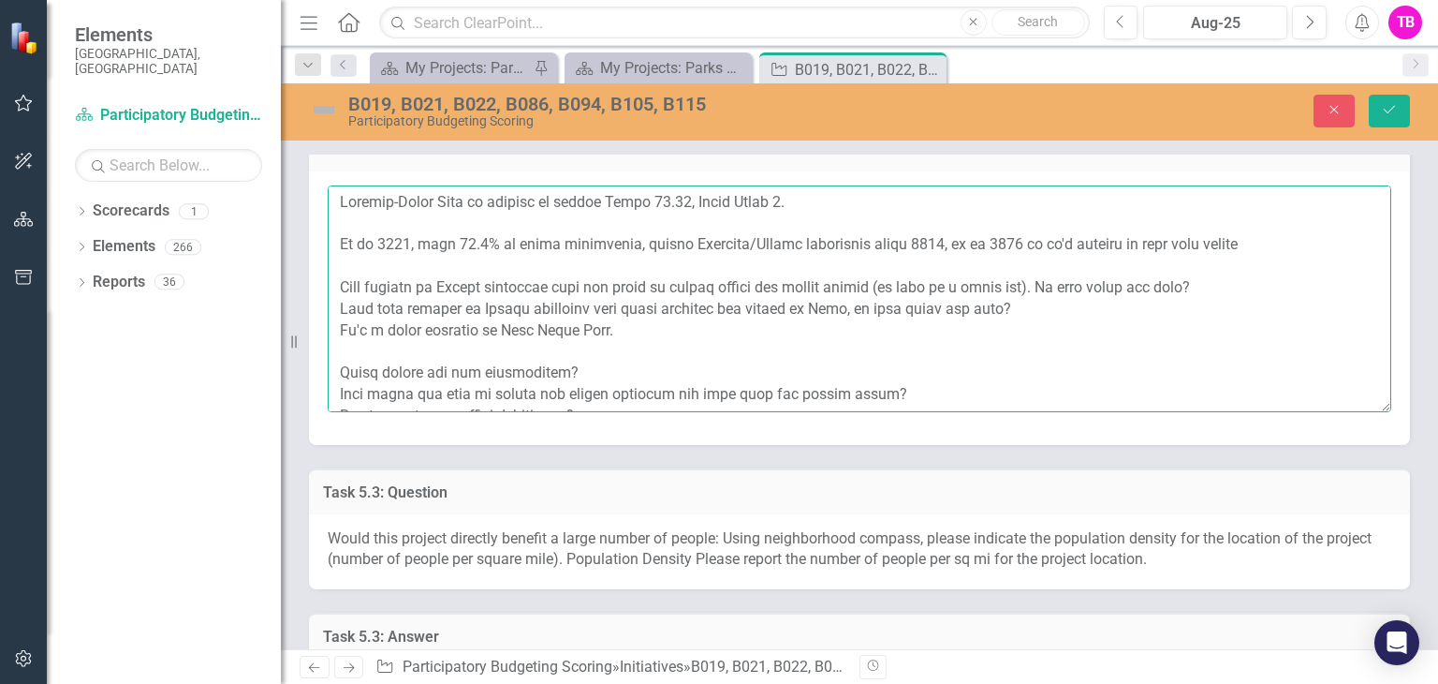
click at [1024, 221] on textarea at bounding box center [860, 298] width 1064 height 227
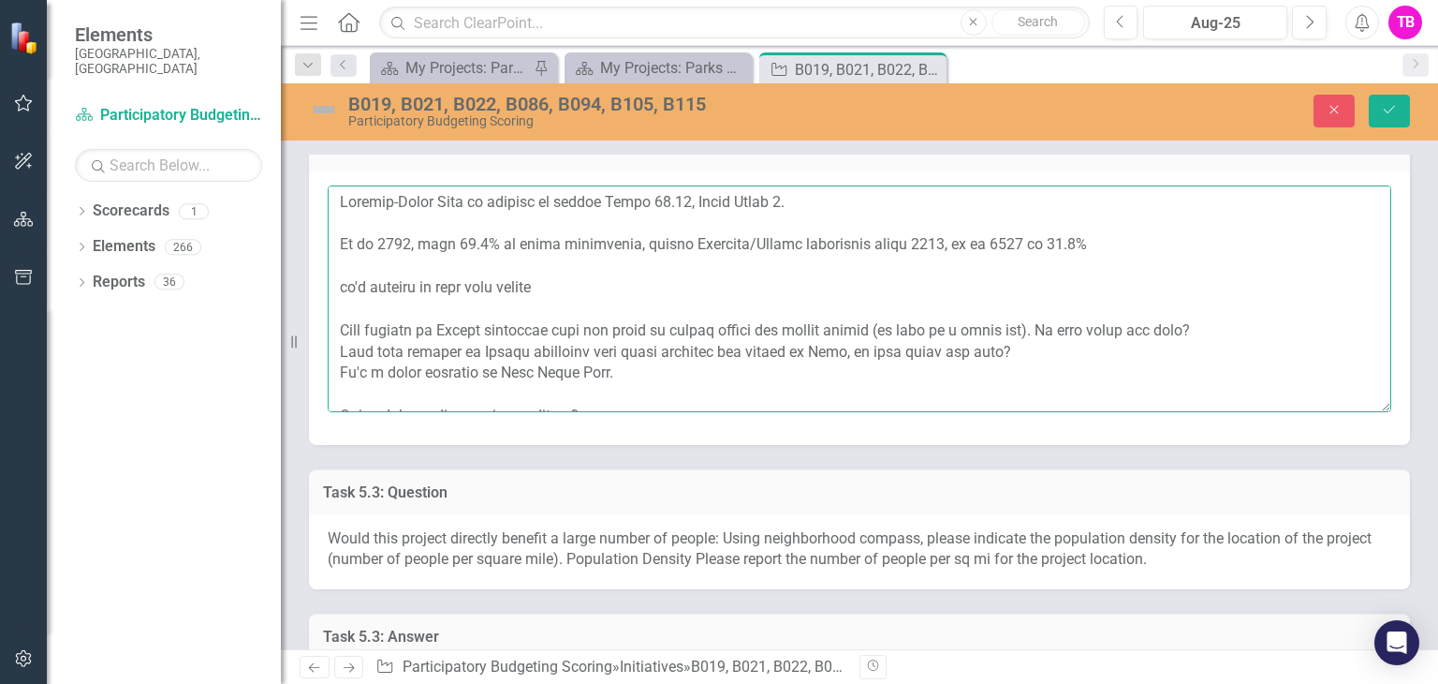
click at [631, 221] on textarea at bounding box center [860, 298] width 1064 height 227
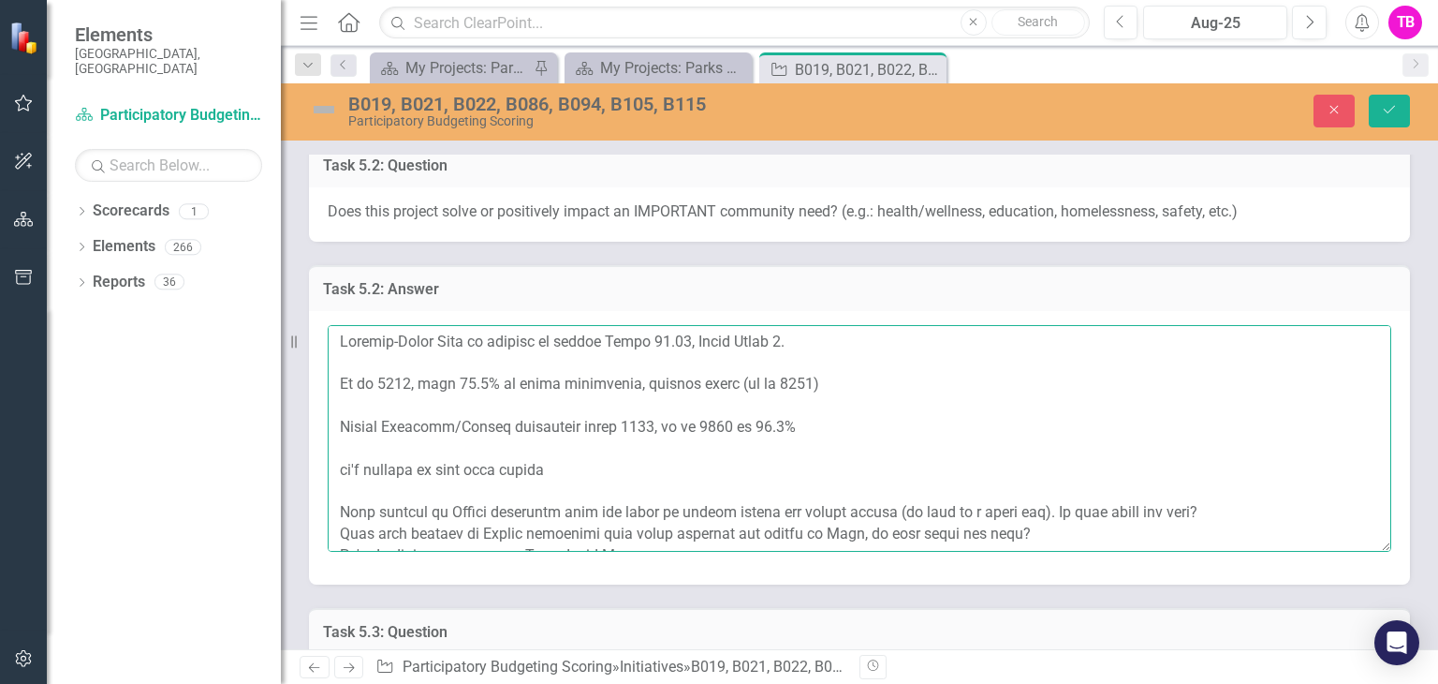
scroll to position [1420, 0]
click at [820, 359] on textarea at bounding box center [860, 440] width 1064 height 227
click at [797, 406] on textarea at bounding box center [860, 440] width 1064 height 227
click at [823, 404] on textarea at bounding box center [860, 440] width 1064 height 227
click at [788, 406] on textarea at bounding box center [860, 440] width 1064 height 227
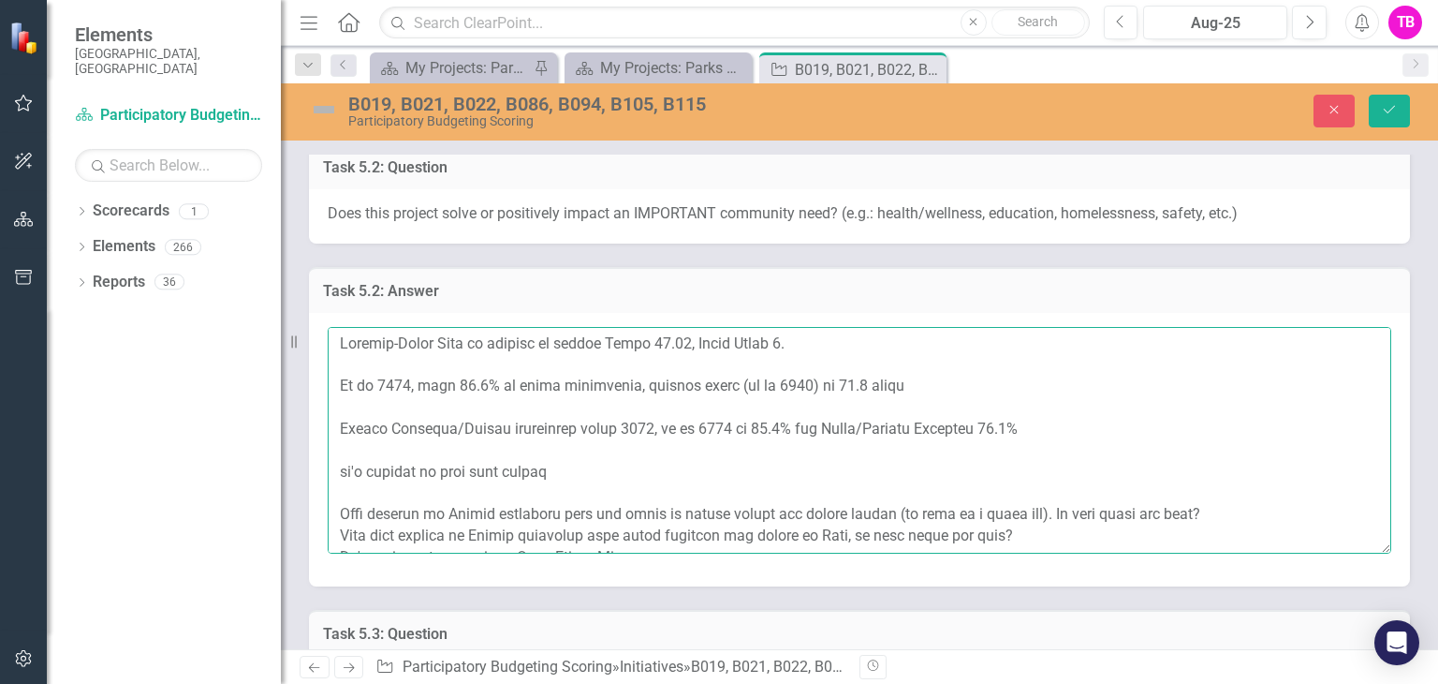
drag, startPoint x: 912, startPoint y: 358, endPoint x: 623, endPoint y: 365, distance: 289.4
click at [623, 365] on textarea at bounding box center [860, 440] width 1064 height 227
click at [1045, 401] on textarea at bounding box center [860, 440] width 1064 height 227
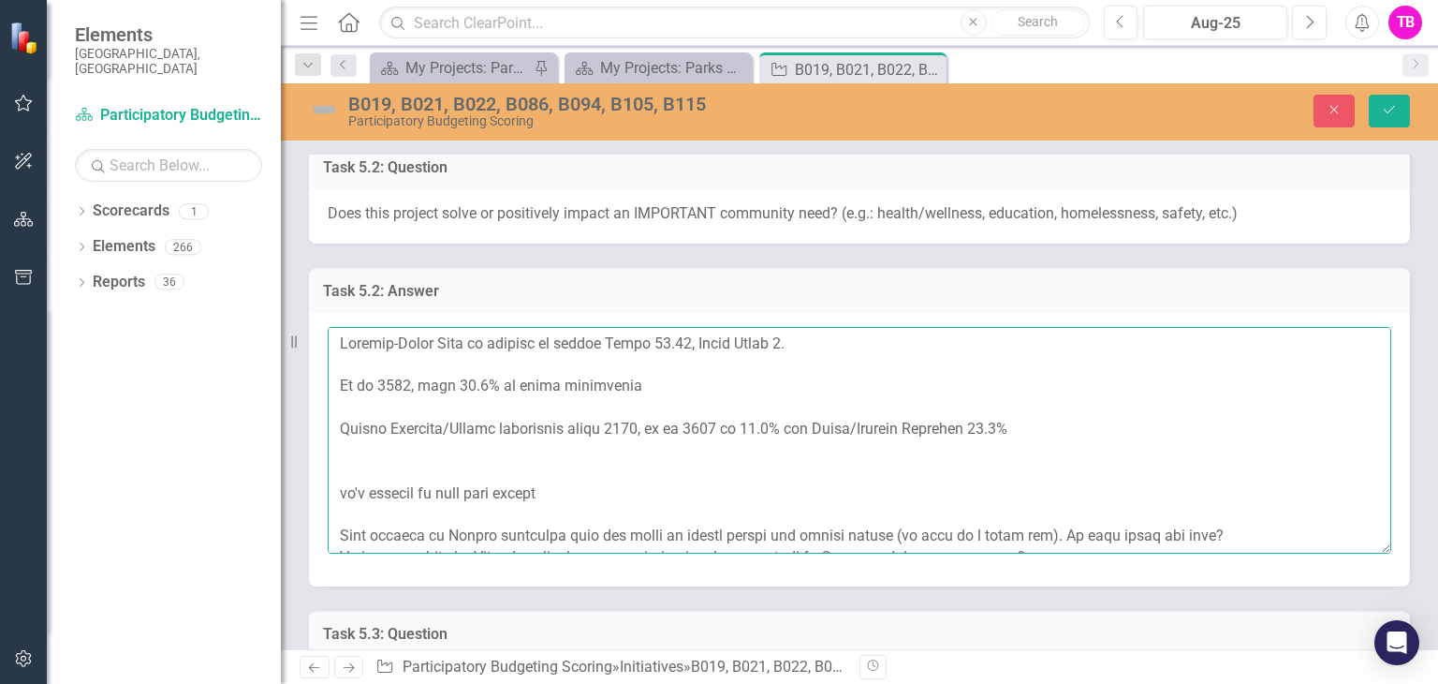
paste textarea ", average death (as of 2014) is 65.1 years"
click at [355, 429] on textarea at bounding box center [860, 440] width 1064 height 227
click at [476, 383] on textarea at bounding box center [860, 440] width 1064 height 227
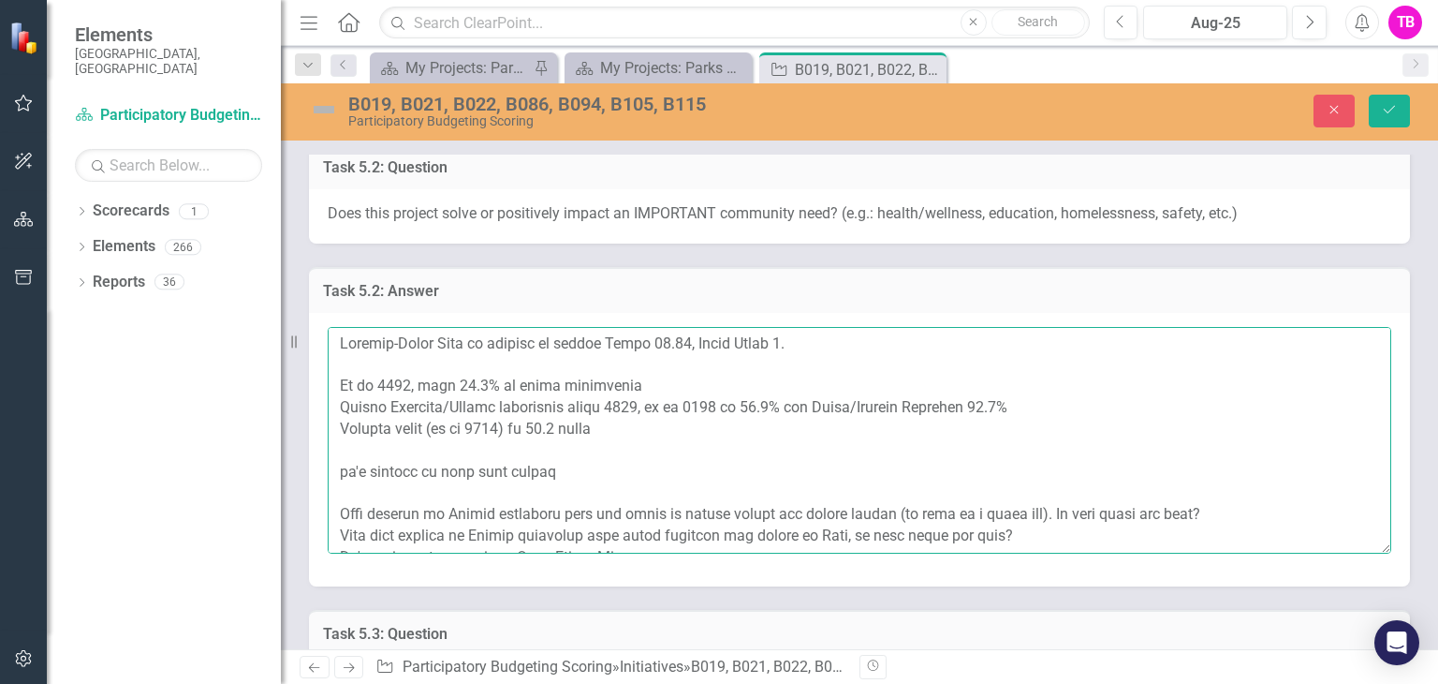
click at [452, 361] on textarea at bounding box center [860, 440] width 1064 height 227
click at [653, 361] on textarea at bounding box center [860, 440] width 1064 height 227
type textarea "[PERSON_NAME][GEOGRAPHIC_DATA] is located in census Tract 18.02, Block Group 1.…"
